Goal: Task Accomplishment & Management: Use online tool/utility

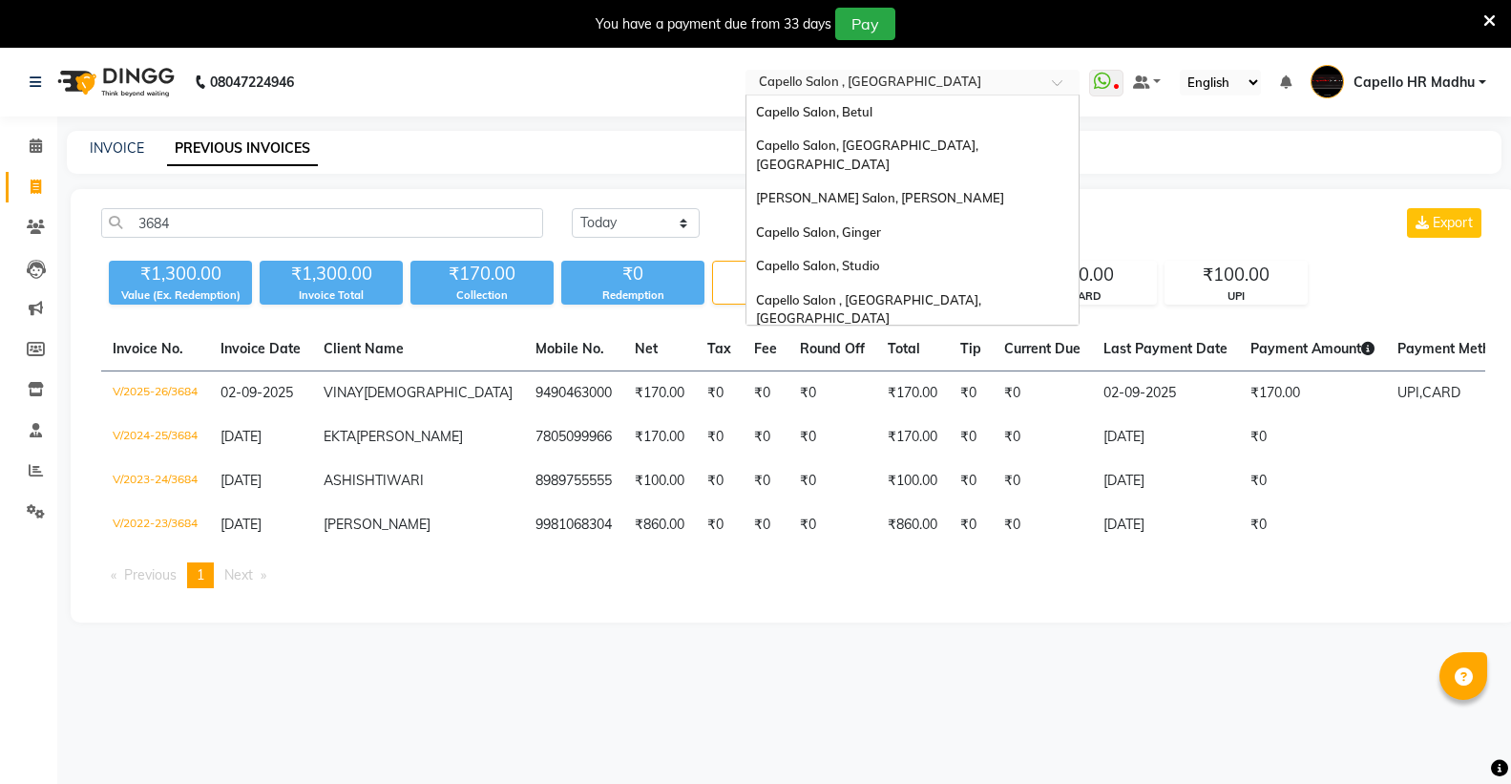
select select "yesterday"
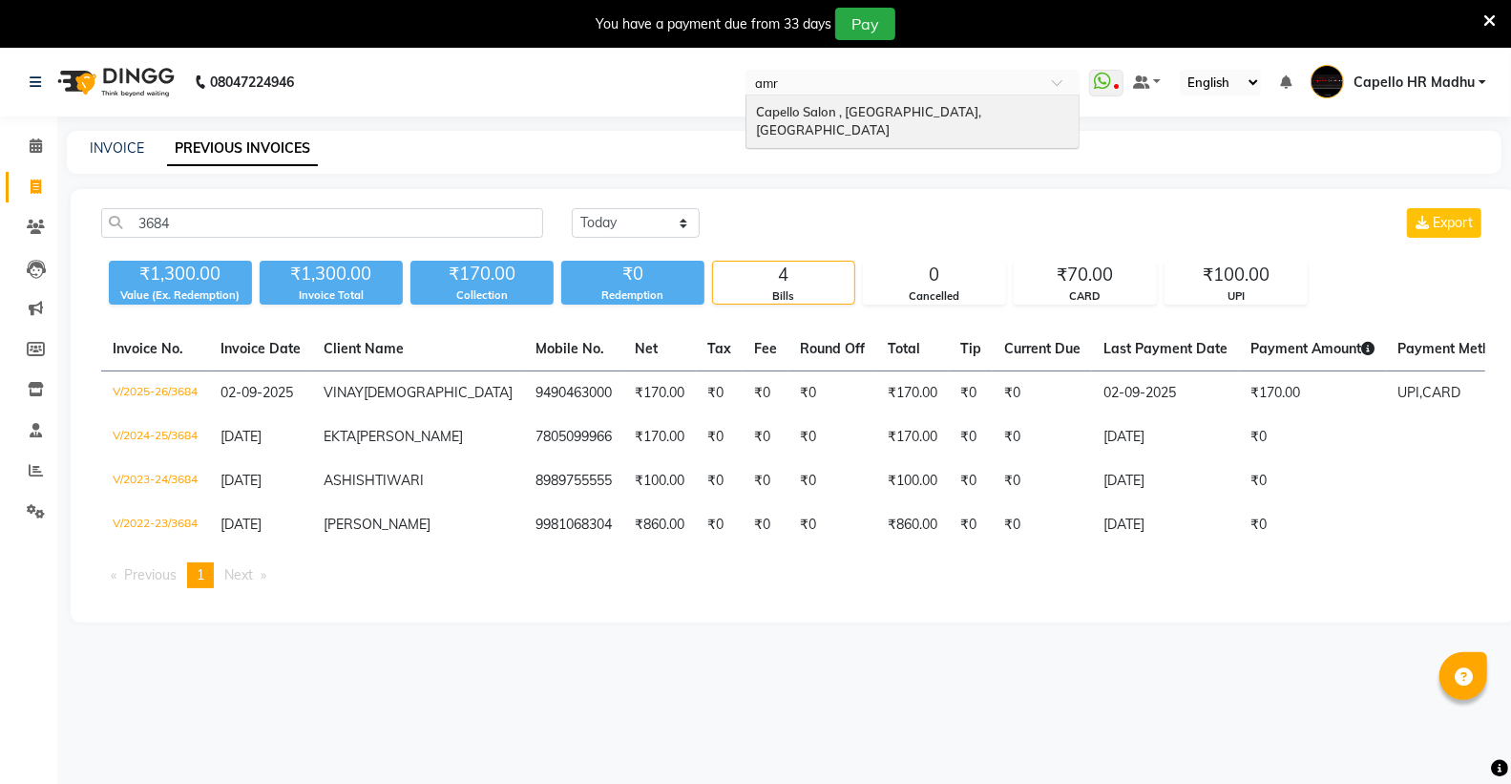
type input "amra"
click at [913, 91] on input "amra" at bounding box center [893, 83] width 277 height 19
click at [907, 102] on div "Capello Salon , [GEOGRAPHIC_DATA], [GEOGRAPHIC_DATA]" at bounding box center [912, 121] width 332 height 52
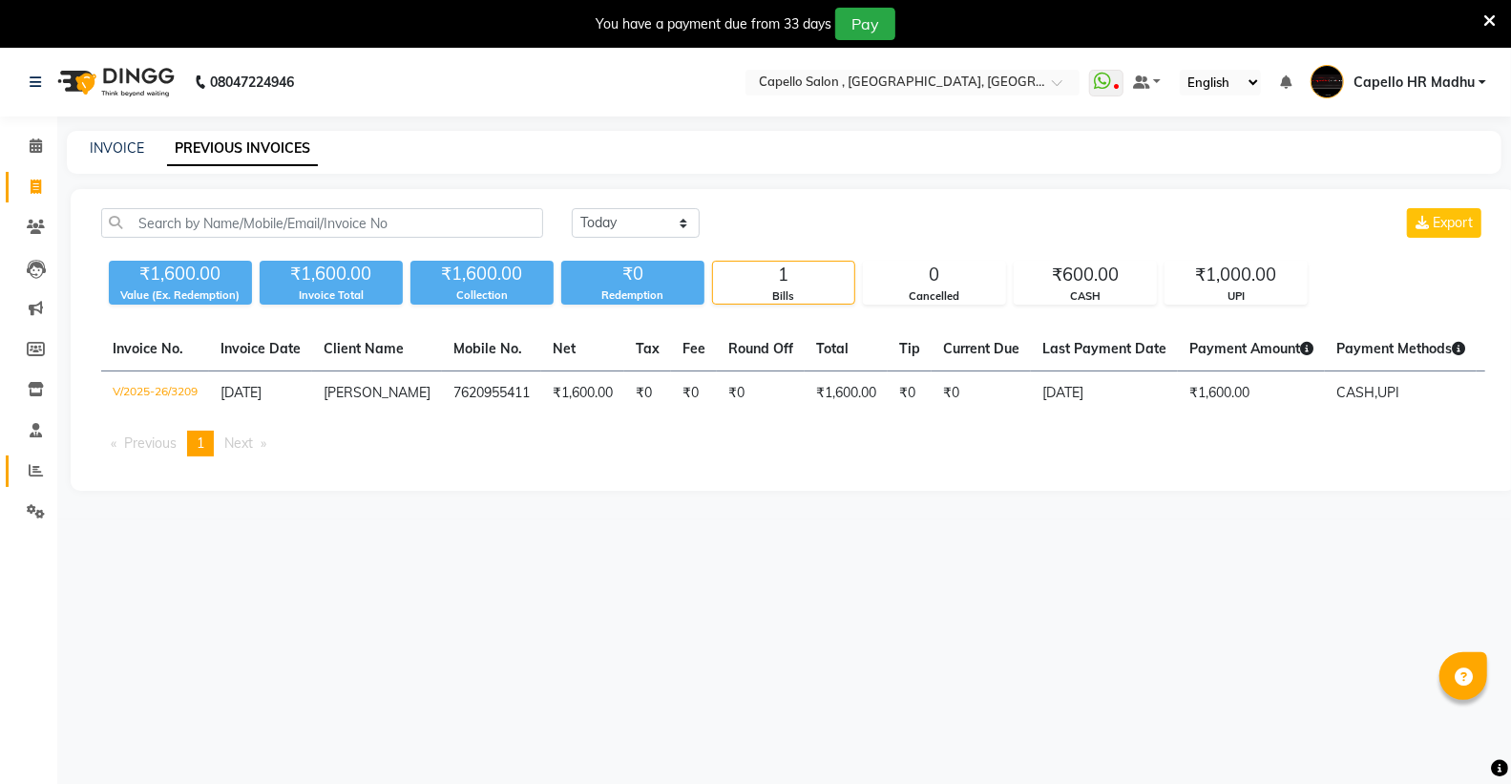
click at [29, 471] on icon at bounding box center [36, 470] width 14 height 14
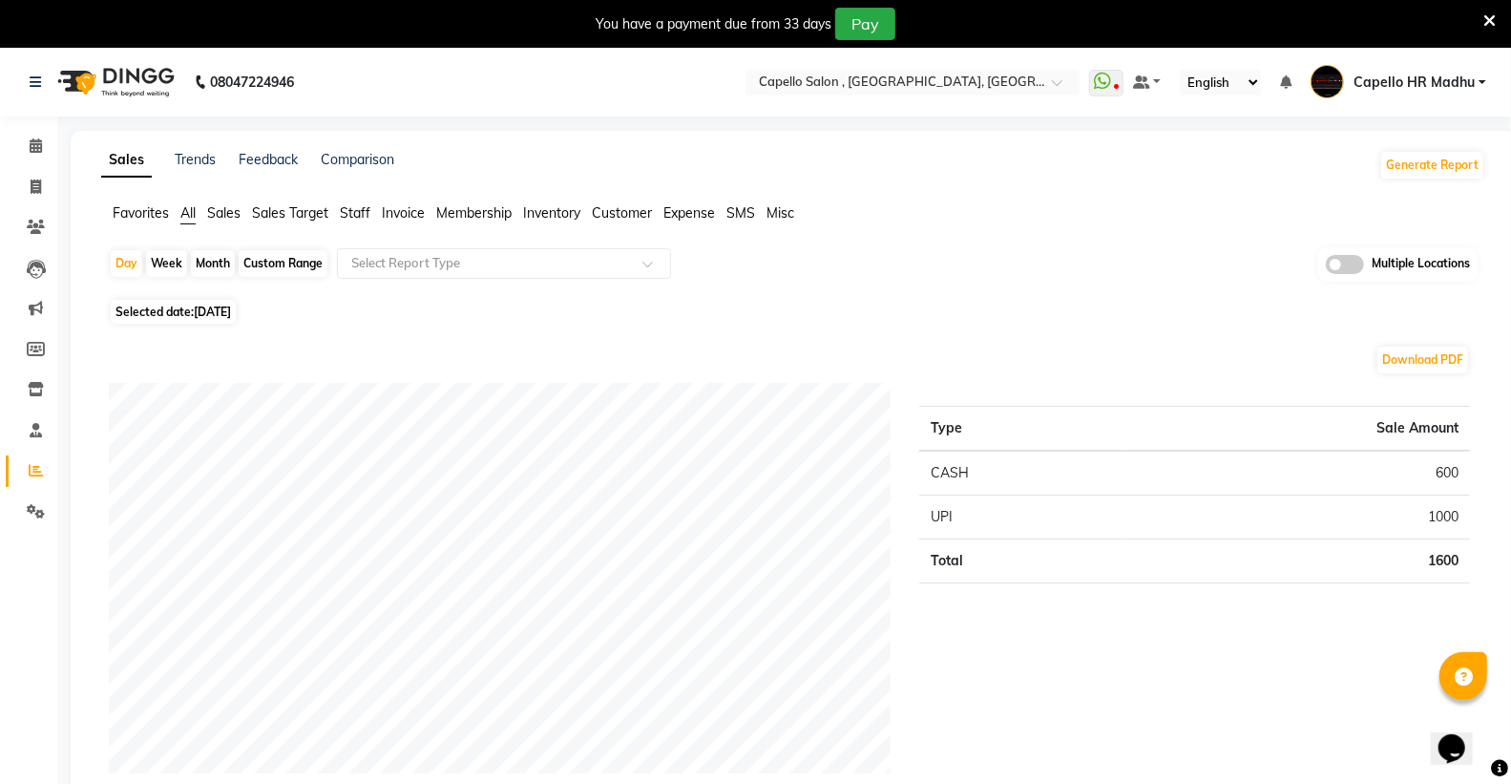
click at [236, 319] on span "Selected date: [DATE]" at bounding box center [173, 312] width 125 height 24
select select "9"
select select "2025"
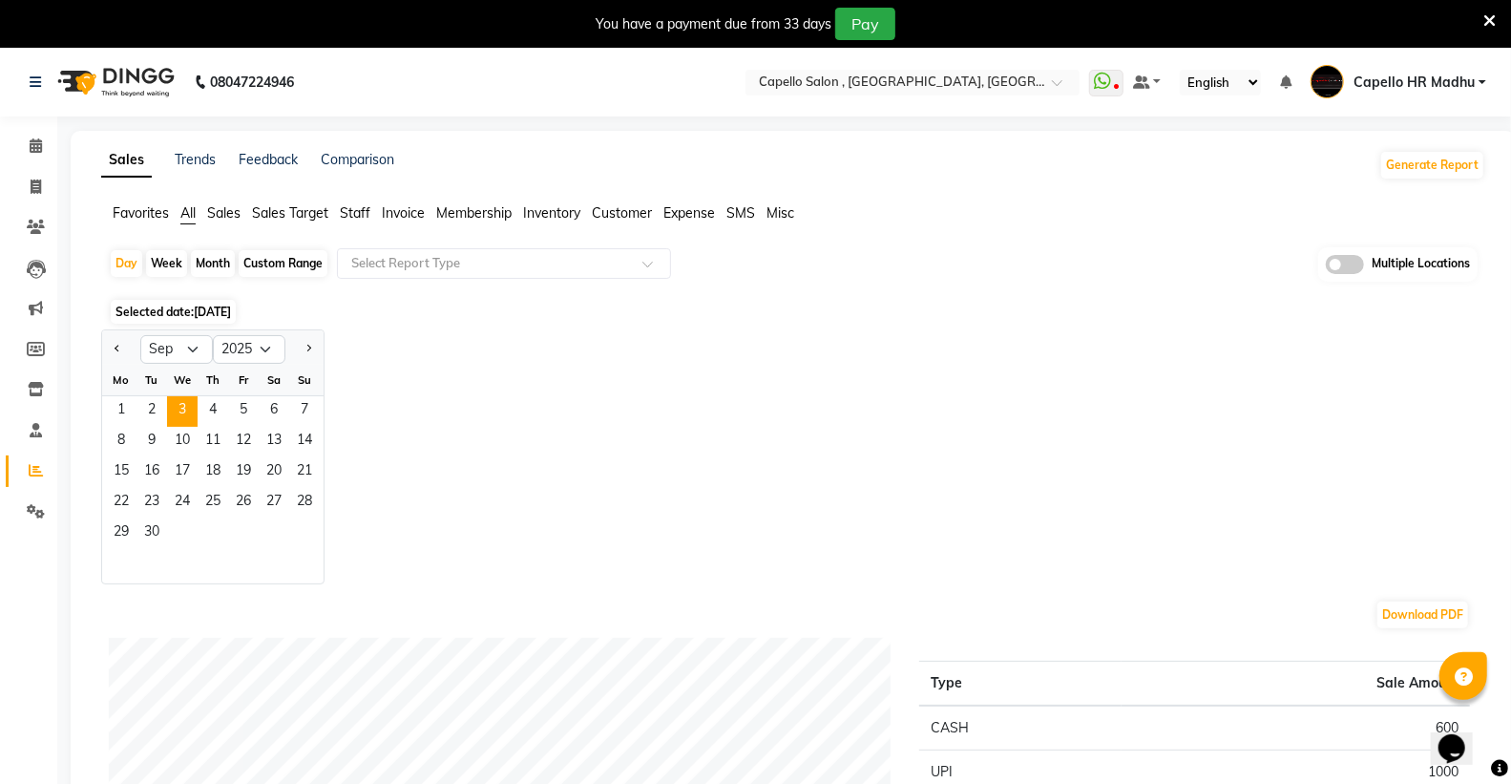
click at [215, 260] on div "Month" at bounding box center [213, 263] width 44 height 27
select select "9"
select select "2025"
click at [174, 349] on select "Jan Feb Mar Apr May Jun [DATE] Aug Sep Oct Nov Dec" at bounding box center [176, 349] width 73 height 29
click at [140, 335] on select "Jan Feb Mar Apr May Jun [DATE] Aug Sep Oct Nov Dec" at bounding box center [176, 349] width 73 height 29
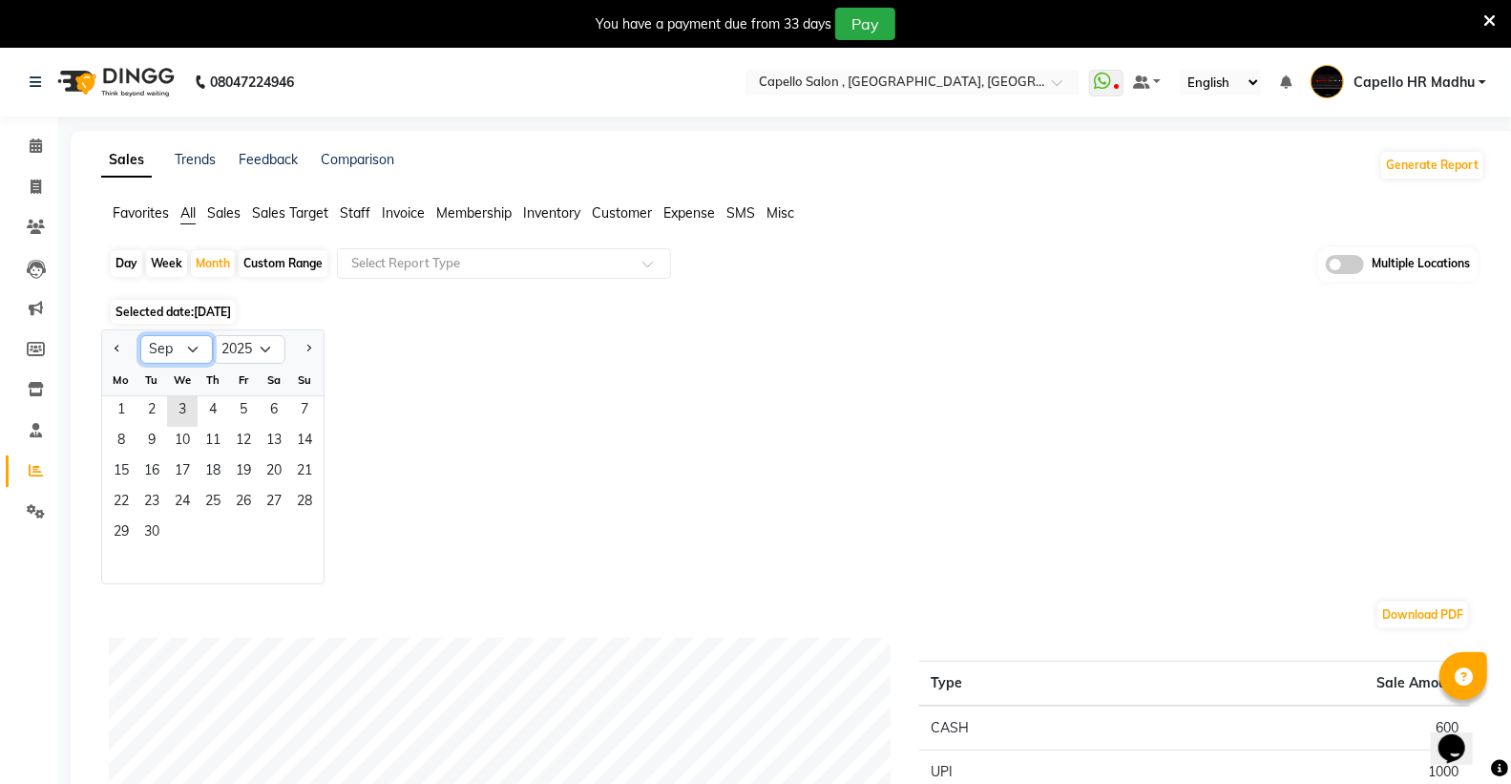
click at [172, 341] on select "Jan Feb Mar Apr May Jun [DATE] Aug Sep Oct Nov Dec" at bounding box center [176, 349] width 73 height 29
select select "8"
click at [140, 335] on select "Jan Feb Mar Apr May Jun [DATE] Aug Sep Oct Nov Dec" at bounding box center [176, 349] width 73 height 29
click at [249, 417] on span "1" at bounding box center [243, 411] width 31 height 31
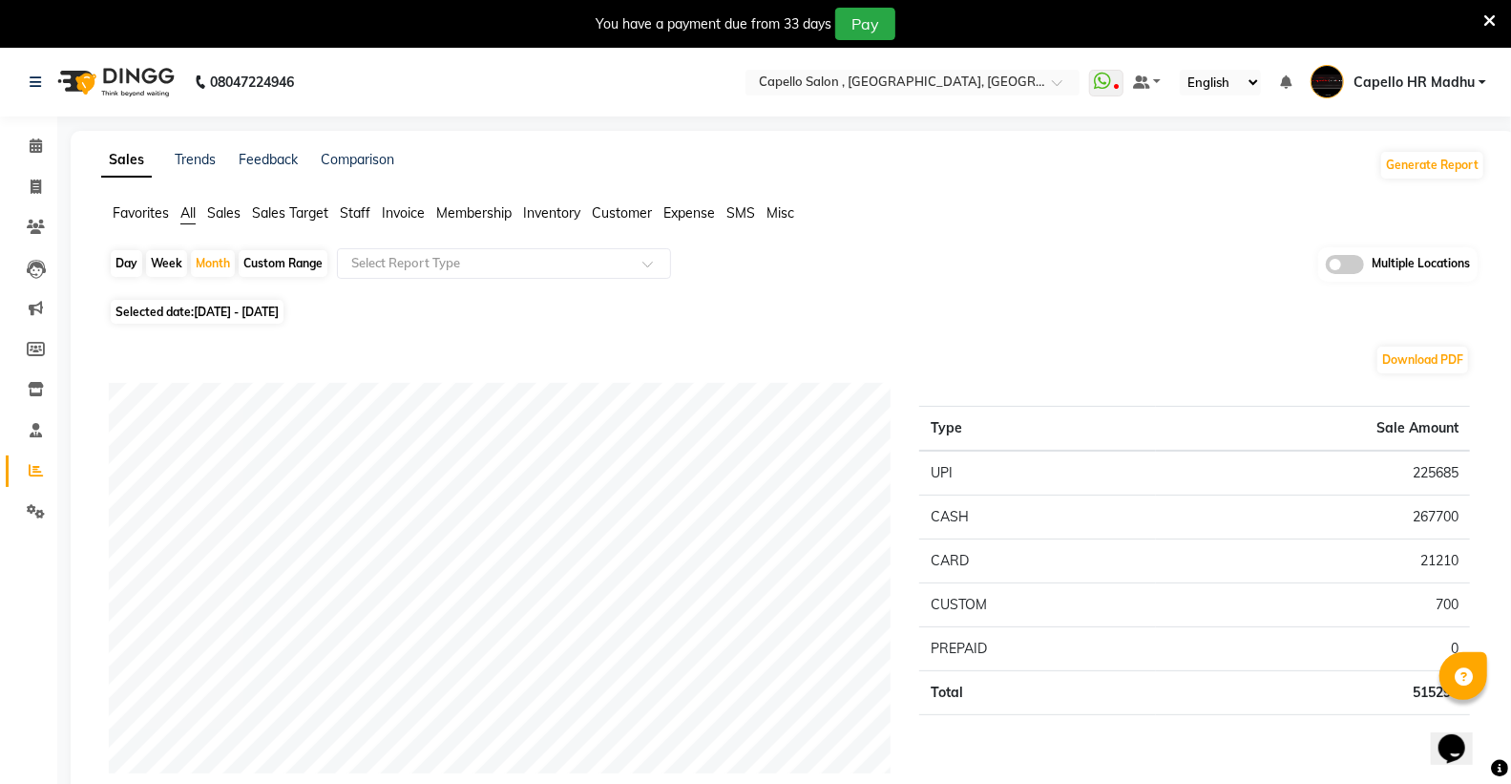
click at [357, 211] on span "Staff" at bounding box center [355, 212] width 31 height 17
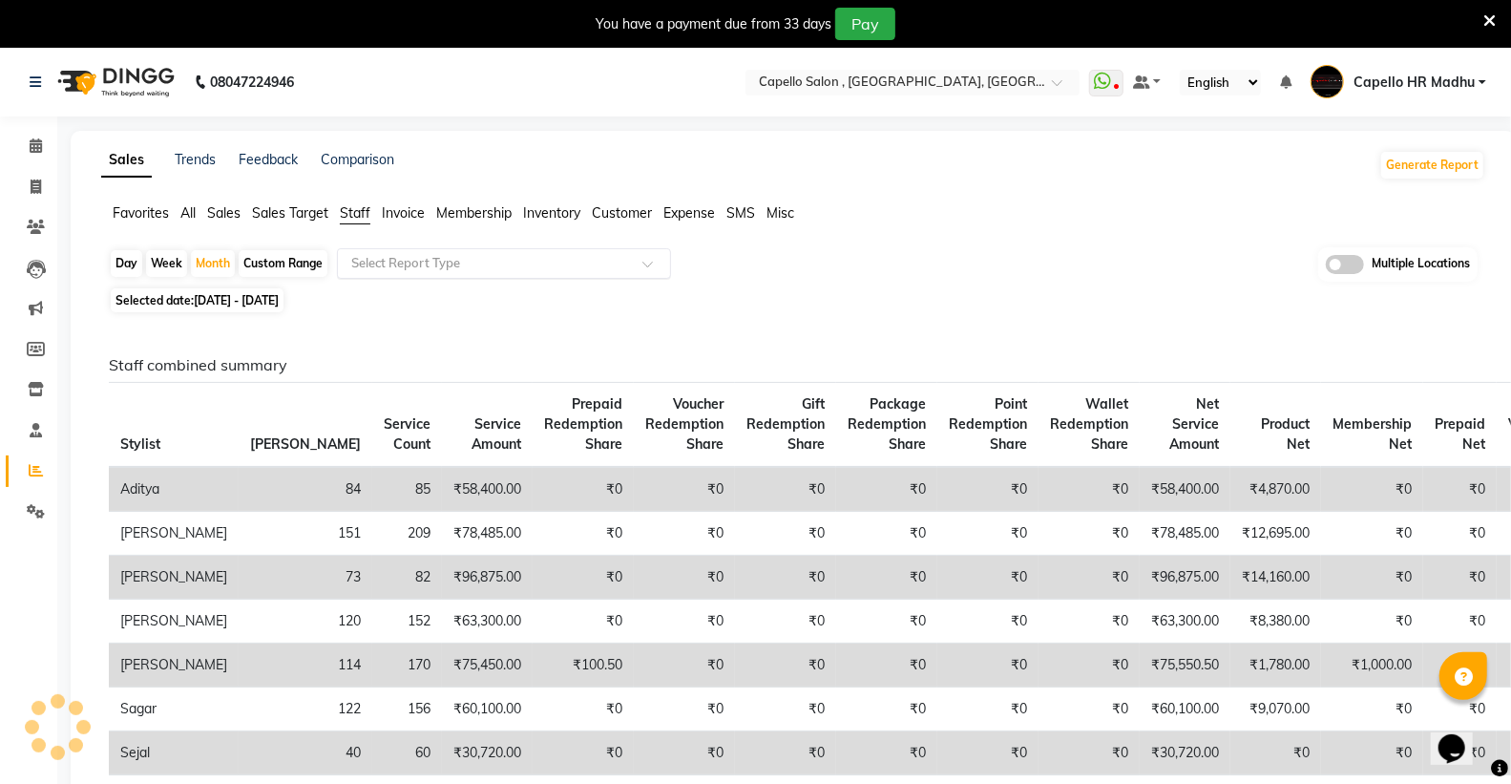
click at [392, 259] on input "text" at bounding box center [484, 263] width 275 height 19
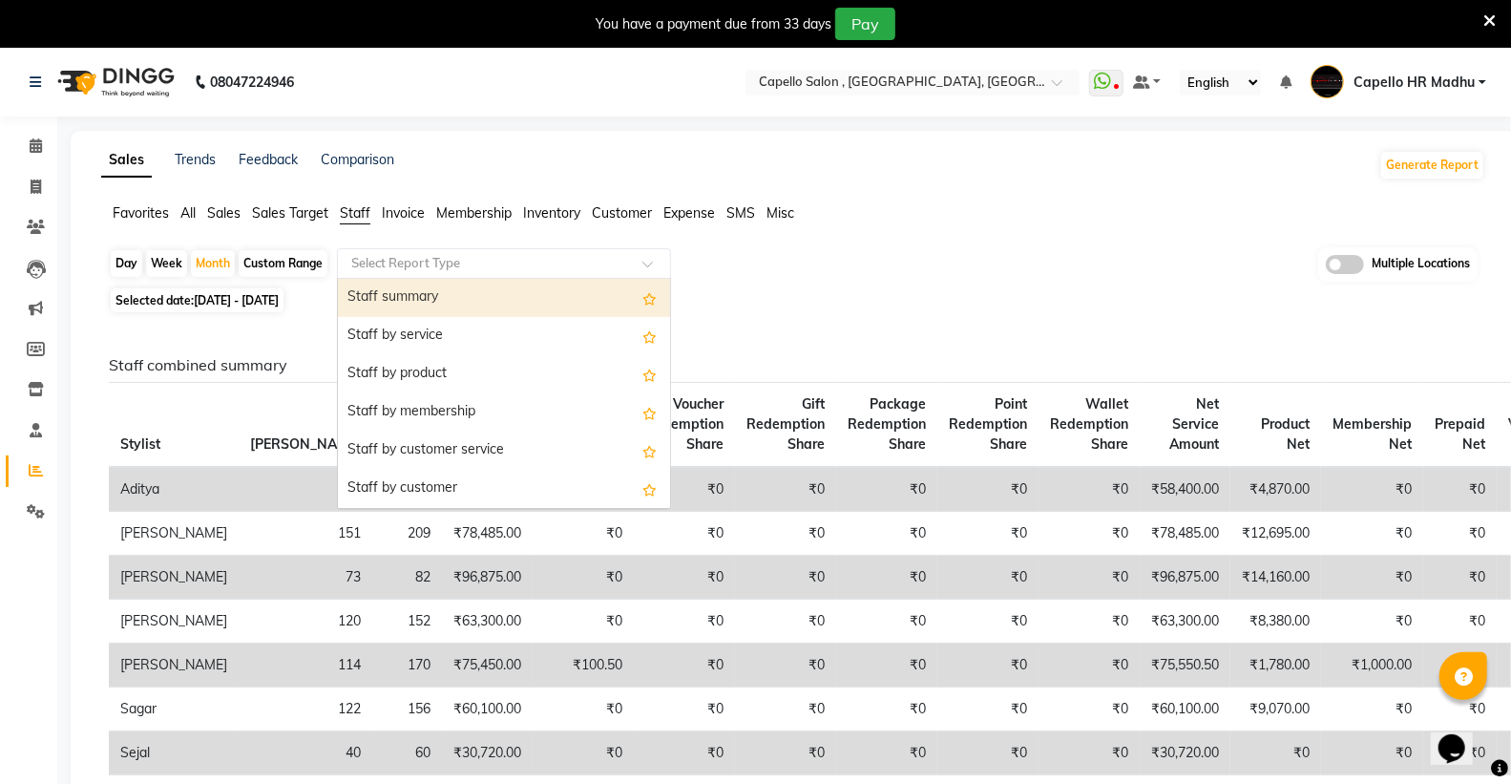
click at [396, 292] on div "Staff summary" at bounding box center [504, 298] width 332 height 38
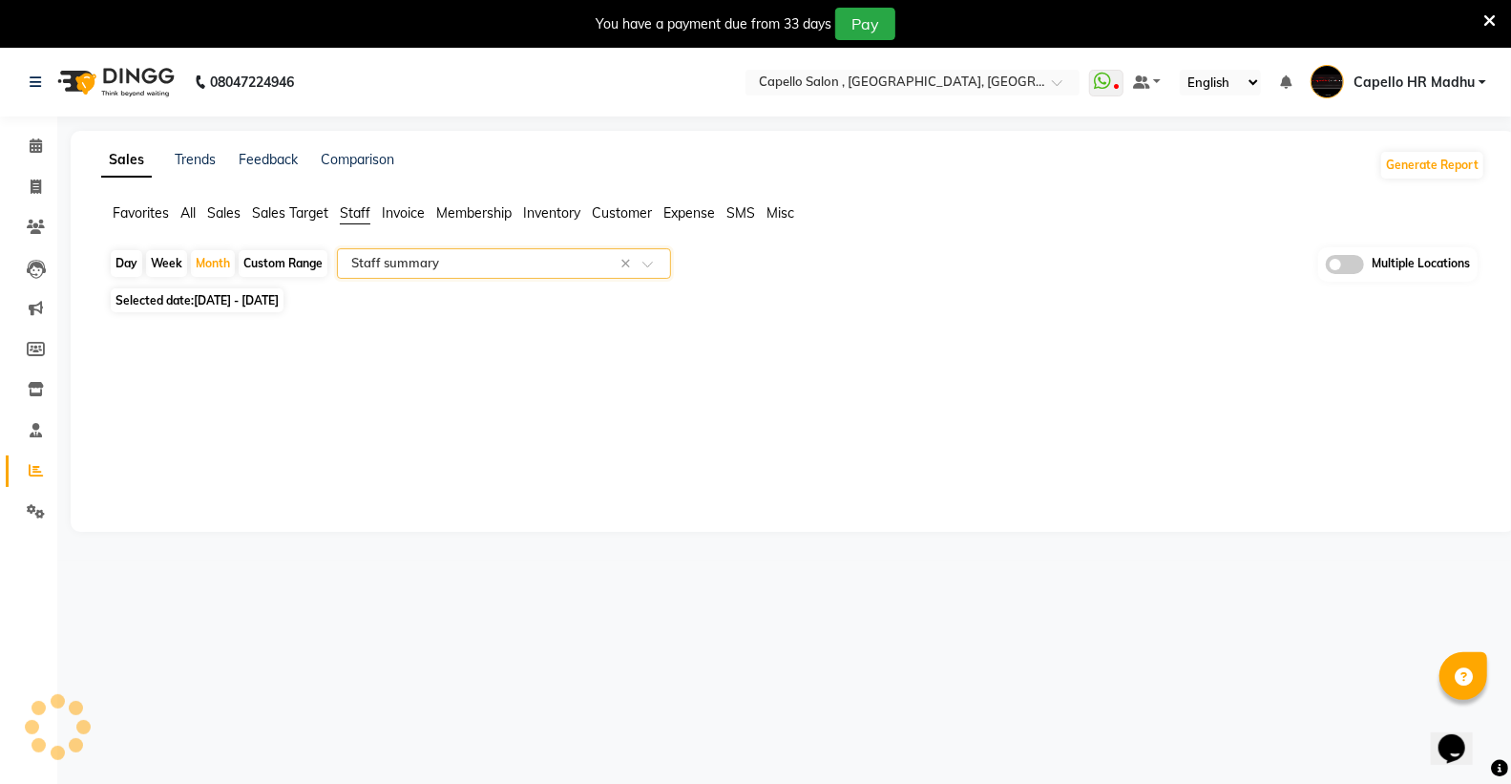
select select "full_report"
select select "csv"
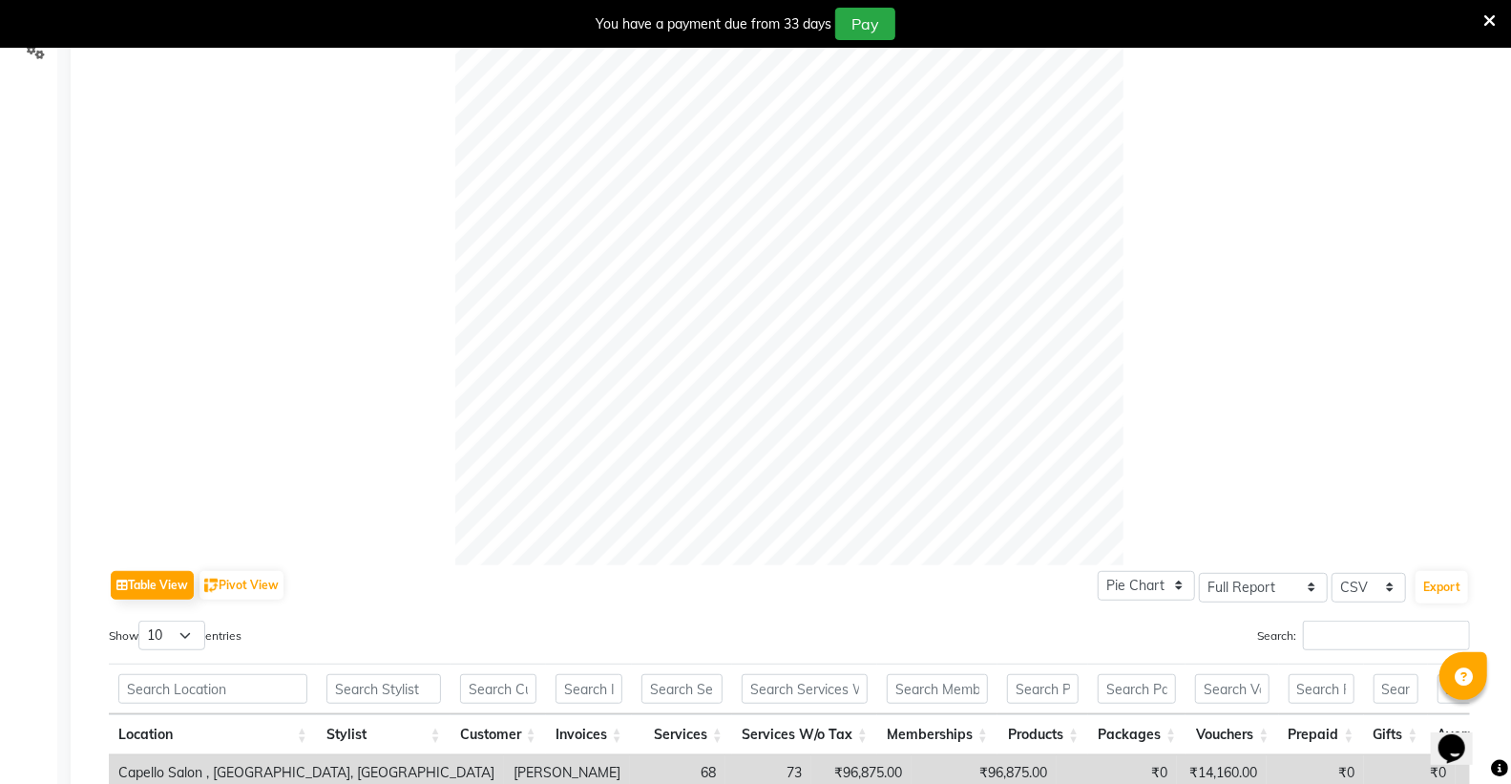
scroll to position [742, 0]
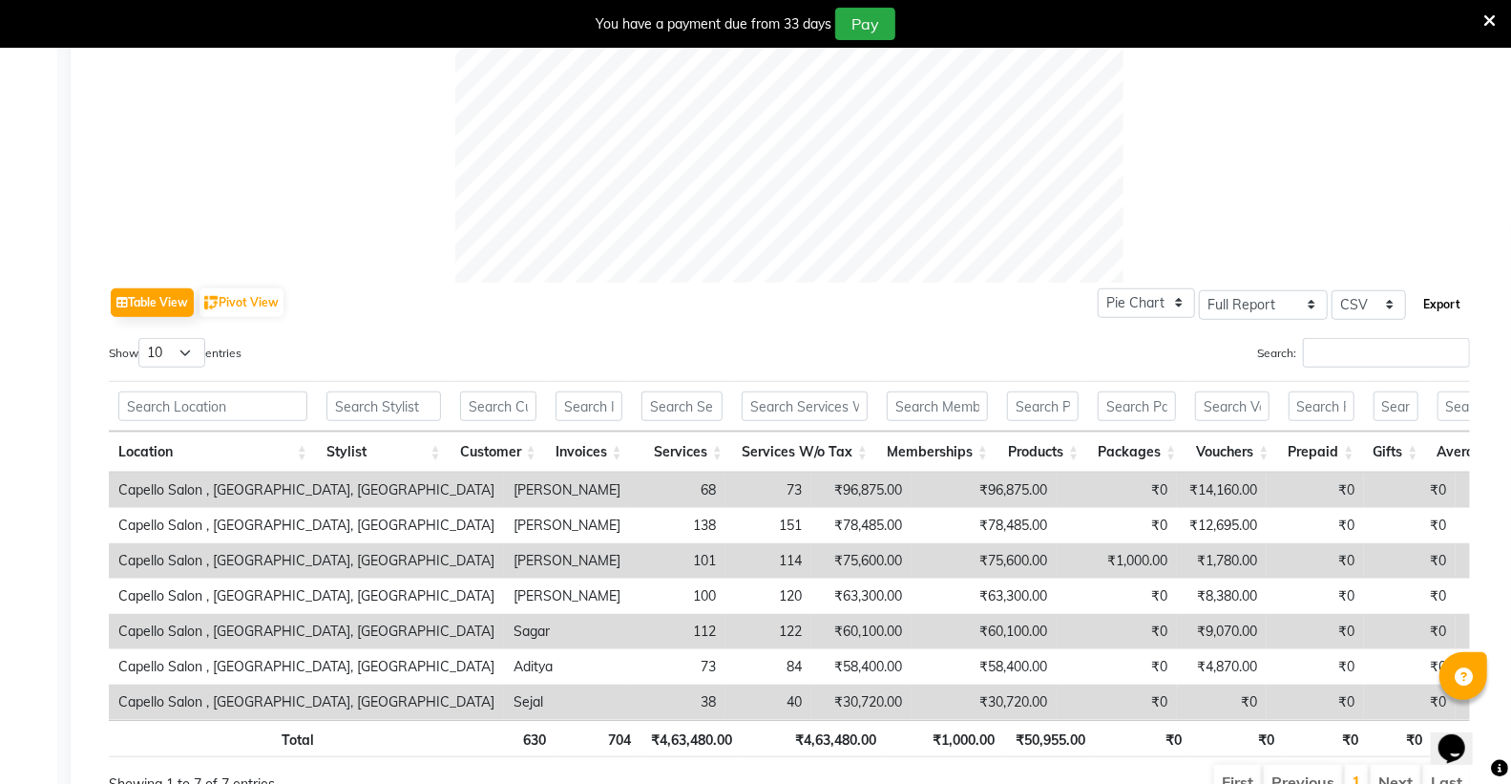
click at [1441, 301] on button "Export" at bounding box center [1441, 304] width 52 height 32
